Goal: Find specific page/section

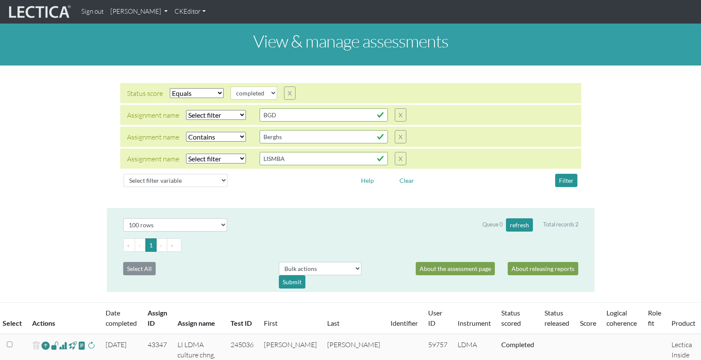
select select "icontains"
select select "100"
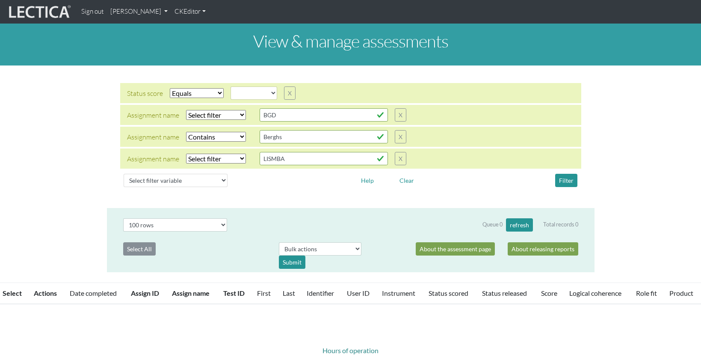
select select
select select "icontains"
select select "100"
click at [196, 88] on select "Select filter Equals Does not equal" at bounding box center [197, 93] width 54 height 10
select select
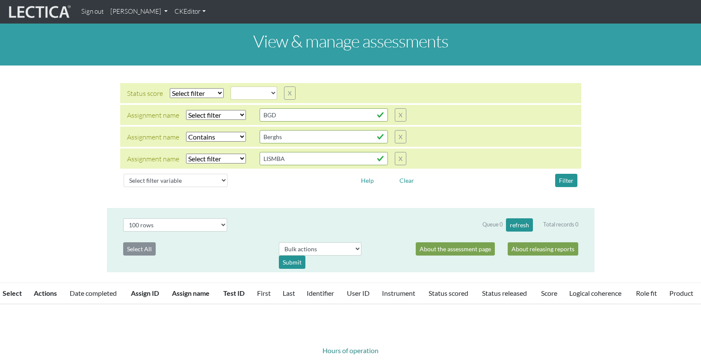
click at [170, 88] on select "Select filter Equals Does not equal" at bounding box center [197, 93] width 54 height 10
select select
click at [567, 174] on button "Filter" at bounding box center [566, 180] width 22 height 13
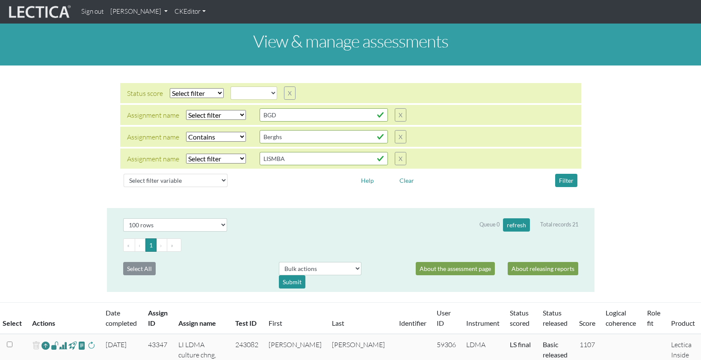
click at [234, 132] on select "Select filter Equals Does not equal Contains Does not contain Starts with Ends …" at bounding box center [216, 137] width 60 height 10
select select
click at [186, 132] on select "Select filter Equals Does not equal Contains Does not contain Starts with Ends …" at bounding box center [216, 137] width 60 height 10
select select
click at [222, 154] on select "Select filter Equals Does not equal Contains Does not contain Starts with Ends …" at bounding box center [216, 159] width 60 height 10
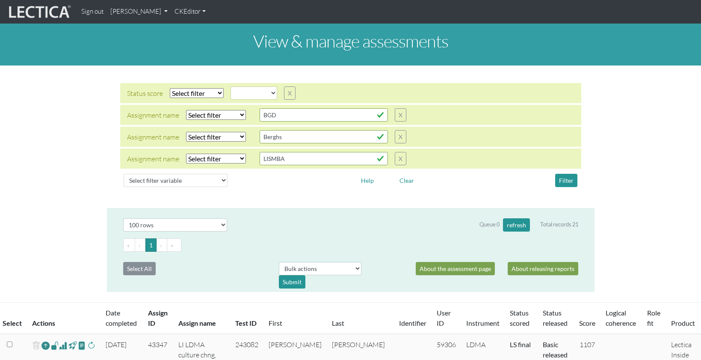
select select "icontains"
click at [186, 154] on select "Select filter Equals Does not equal Contains Does not contain Starts with Ends …" at bounding box center [216, 159] width 60 height 10
select select
click at [566, 174] on button "Filter" at bounding box center [566, 180] width 22 height 13
click at [186, 88] on select "Select filter Equals Does not equal" at bounding box center [197, 93] width 54 height 10
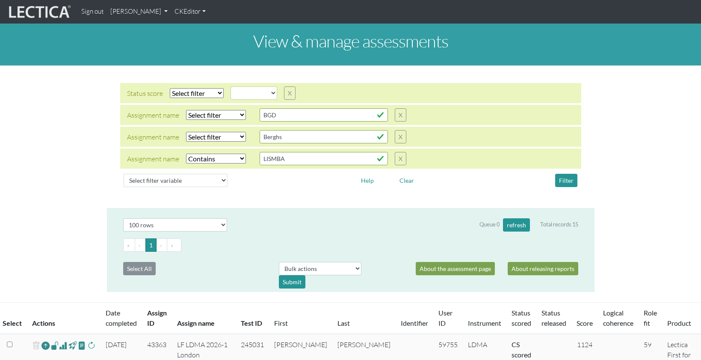
select select "iexact"
click at [170, 88] on select "Select filter Equals Does not equal" at bounding box center [197, 93] width 54 height 10
select select
click at [263, 86] on select "created finalized_cs finalized_ls finalized_ss scored_cs started unscorable" at bounding box center [254, 92] width 47 height 13
click at [205, 88] on select "Select filter Equals Does not equal" at bounding box center [197, 93] width 54 height 10
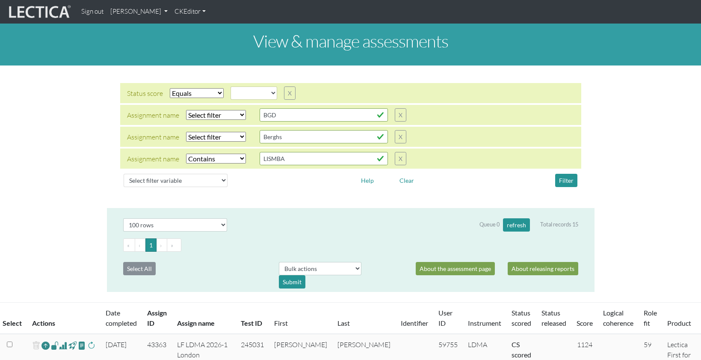
select select
click at [170, 88] on select "Select filter Equals Does not equal" at bounding box center [197, 93] width 54 height 10
select select
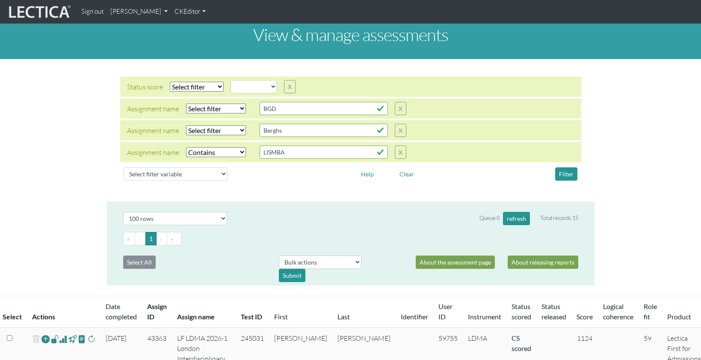
click at [204, 147] on select "Select filter Equals Does not equal Contains Does not contain Starts with Ends …" at bounding box center [216, 152] width 60 height 10
select select
click at [186, 147] on select "Select filter Equals Does not equal Contains Does not contain Starts with Ends …" at bounding box center [216, 152] width 60 height 10
select select
click at [230, 104] on select "Select filter Equals Does not equal Contains Does not contain Starts with Ends …" at bounding box center [216, 109] width 60 height 10
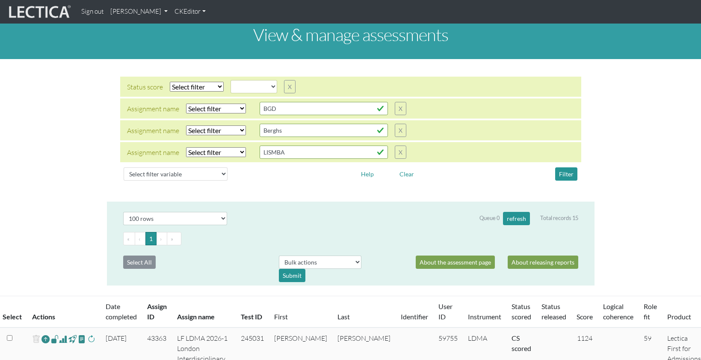
select select "icontains"
click at [186, 104] on select "Select filter Equals Does not equal Contains Does not contain Starts with Ends …" at bounding box center [216, 109] width 60 height 10
select select
click at [568, 167] on button "Filter" at bounding box center [566, 173] width 22 height 13
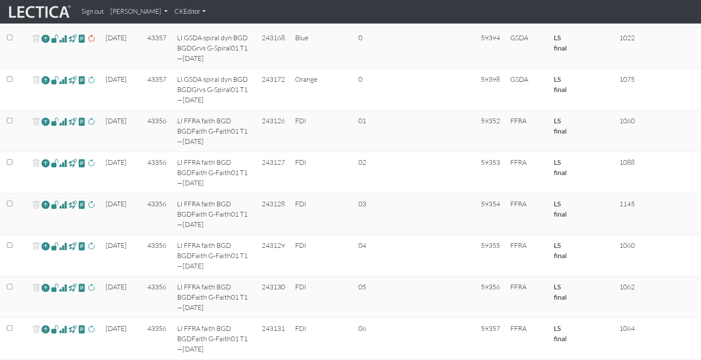
scroll to position [0, 0]
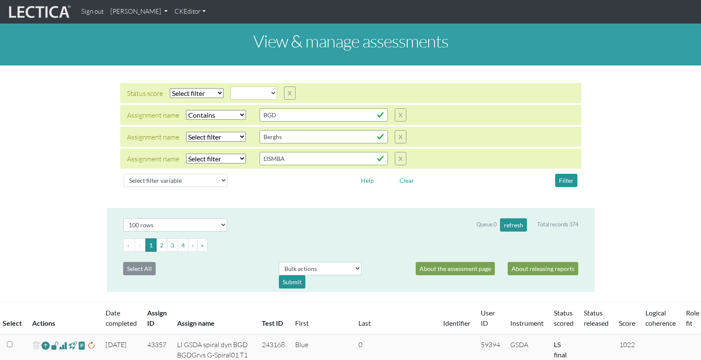
click at [206, 88] on select "Select filter Equals Does not equal" at bounding box center [197, 93] width 54 height 10
select select "iexact"
click at [170, 88] on select "Select filter Equals Does not equal" at bounding box center [197, 93] width 54 height 10
click at [263, 86] on select "created finalized_cs finalized_ls finalized_ss scored_cs started unscorable" at bounding box center [254, 92] width 47 height 13
select select "scored_cs"
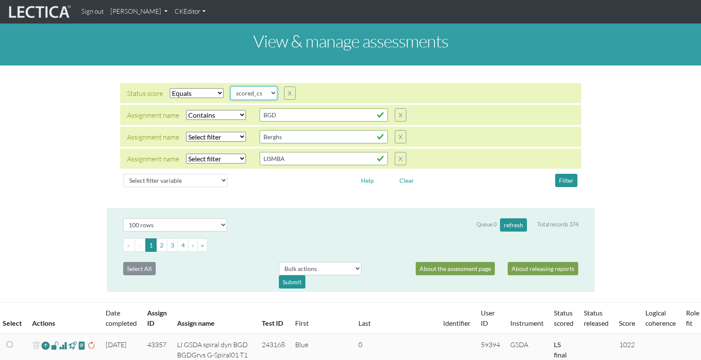
click at [231, 86] on select "created finalized_cs finalized_ls finalized_ss scored_cs started unscorable" at bounding box center [254, 92] width 47 height 13
click at [565, 174] on button "Filter" at bounding box center [566, 180] width 22 height 13
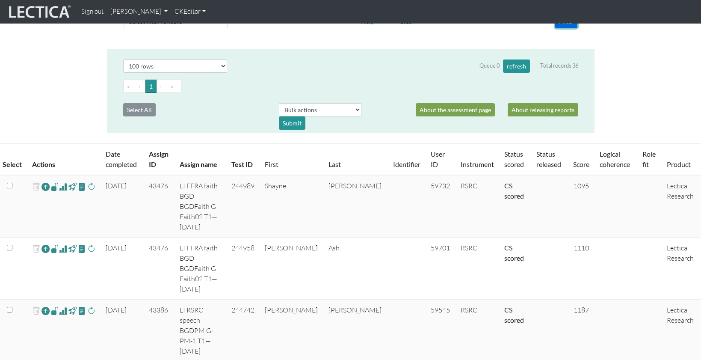
scroll to position [183, 0]
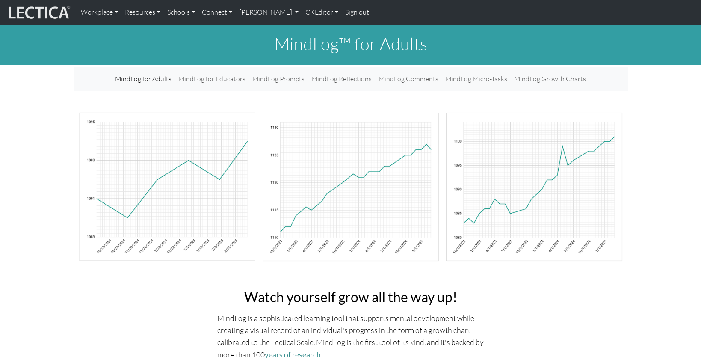
scroll to position [32, 0]
